Goal: Task Accomplishment & Management: Use online tool/utility

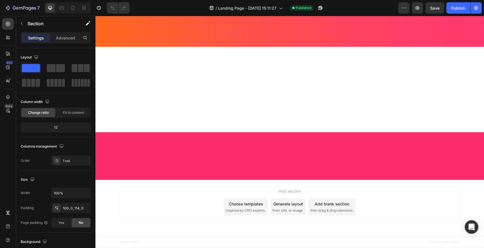
scroll to position [2317, 0]
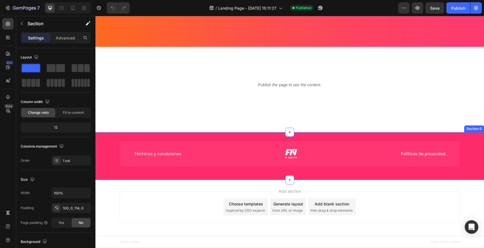
click at [274, 133] on div "Términos y condiciones Políticas de privacidad Custom Code Row Section 9" at bounding box center [290, 156] width 389 height 48
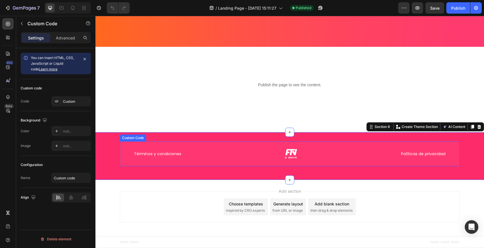
click at [262, 156] on div "Términos y condiciones Políticas de privacidad" at bounding box center [290, 153] width 312 height 12
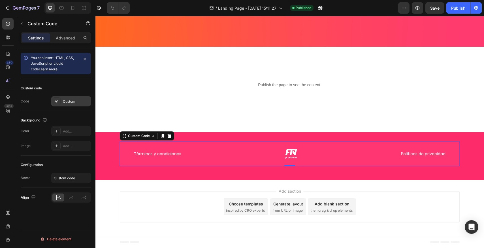
click at [70, 101] on div "Custom" at bounding box center [76, 101] width 27 height 5
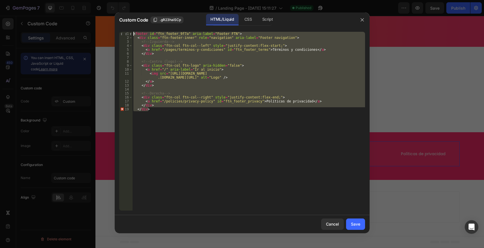
drag, startPoint x: 178, startPoint y: 122, endPoint x: 80, endPoint y: 14, distance: 145.9
click at [80, 14] on div "Custom Code .gR23haiSCp HTML/Liquid CSS Script </div> 1 2 3 4 5 6 7 8 9 10 11 1…" at bounding box center [242, 124] width 484 height 248
paste textarea "/footer"
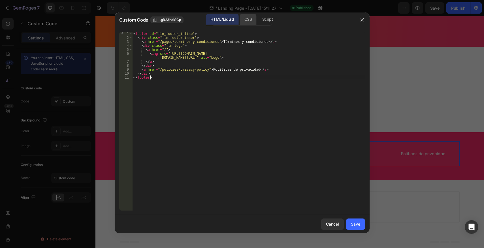
click at [258, 18] on div "CSS" at bounding box center [268, 19] width 20 height 11
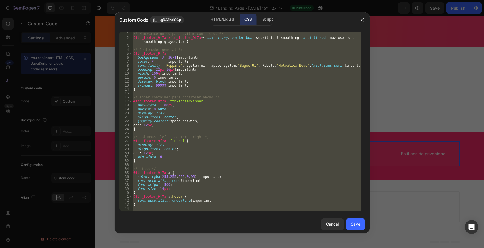
click at [194, 99] on div "/* Namespace único para evitar conflictos */ #ftn_footer_9f7a , #ftn_footer_9f7…" at bounding box center [246, 121] width 229 height 179
paste textarea
type textarea "}"
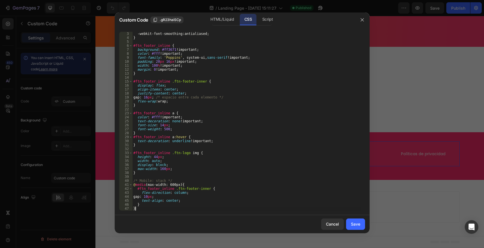
scroll to position [8, 0]
click at [351, 225] on div "Save" at bounding box center [355, 224] width 9 height 6
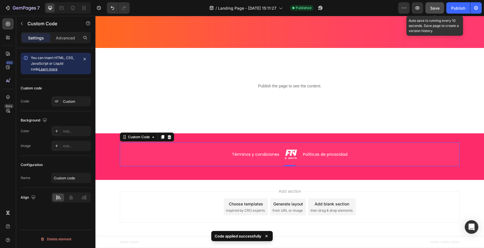
click at [438, 7] on span "Save" at bounding box center [435, 8] width 9 height 5
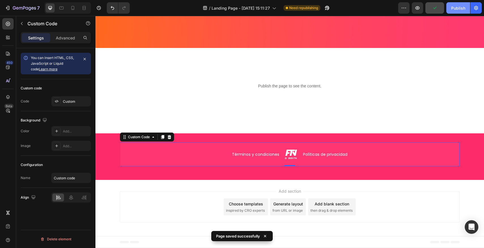
click at [466, 8] on button "Publish" at bounding box center [459, 7] width 24 height 11
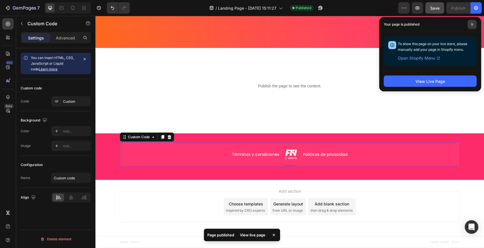
click at [474, 25] on span at bounding box center [472, 24] width 9 height 9
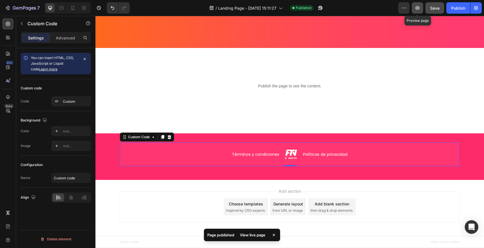
click at [420, 8] on icon "button" at bounding box center [418, 7] width 4 height 3
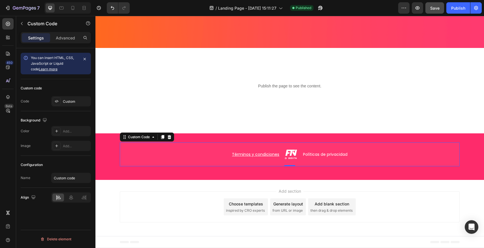
click at [270, 152] on link "Términos y condiciones" at bounding box center [255, 154] width 47 height 6
click at [63, 40] on p "Advanced" at bounding box center [65, 38] width 19 height 6
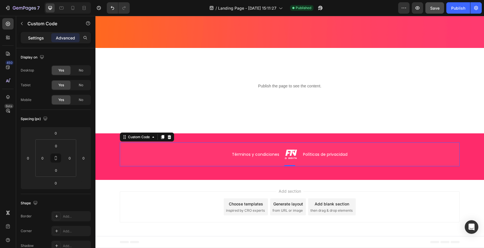
click at [41, 36] on p "Settings" at bounding box center [36, 38] width 16 height 6
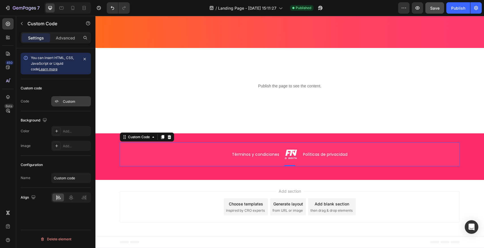
click at [74, 103] on div "Custom" at bounding box center [76, 101] width 27 height 5
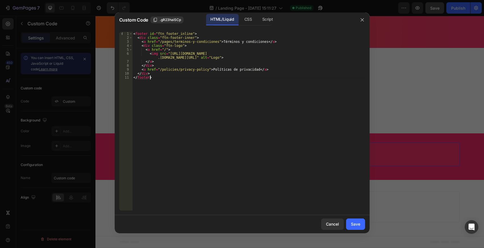
click at [192, 83] on div "< footer id = "ftn_footer_inline" > < div class = "ftn-footer-inner" > < a href…" at bounding box center [248, 125] width 233 height 186
type textarea "</div> </footer>"
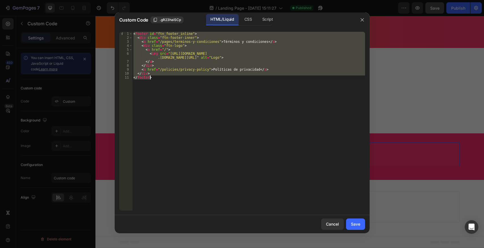
paste textarea
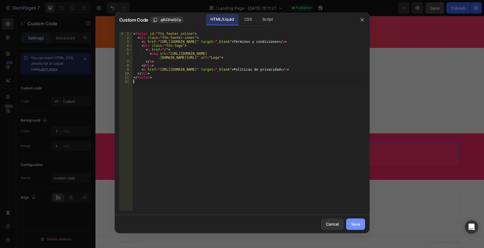
click at [357, 223] on div "Save" at bounding box center [355, 224] width 9 height 6
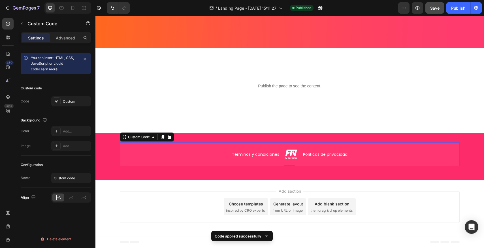
click at [434, 13] on button "Save" at bounding box center [435, 7] width 19 height 11
click at [457, 10] on div "Publish" at bounding box center [458, 8] width 14 height 6
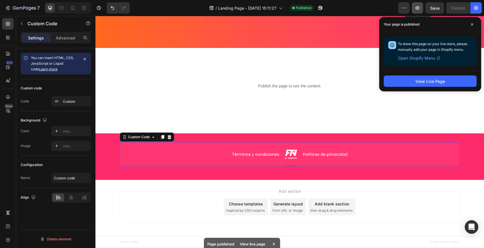
click at [420, 11] on button "button" at bounding box center [417, 7] width 11 height 11
